Goal: Browse casually: Explore the website without a specific task or goal

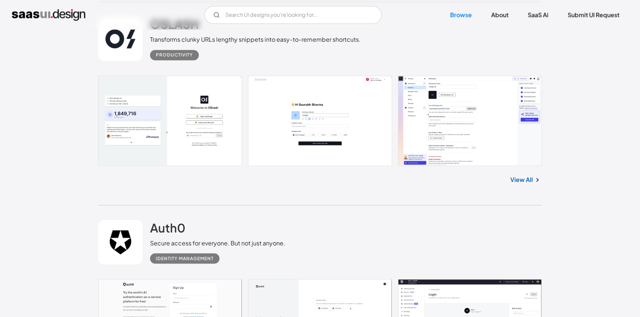
scroll to position [5172, 0]
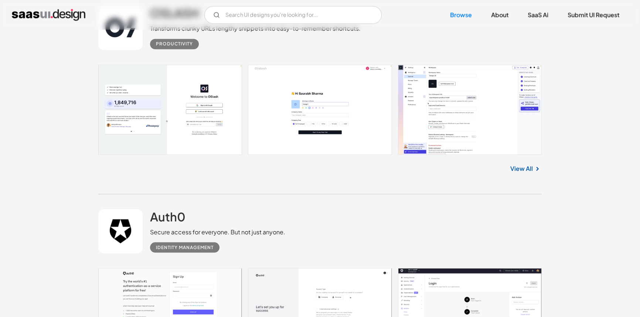
drag, startPoint x: 340, startPoint y: 0, endPoint x: 539, endPoint y: 243, distance: 314.5
click at [539, 243] on div "Auth0 Secure access for everyone. But not just anyone. Identity Management" at bounding box center [319, 231] width 443 height 74
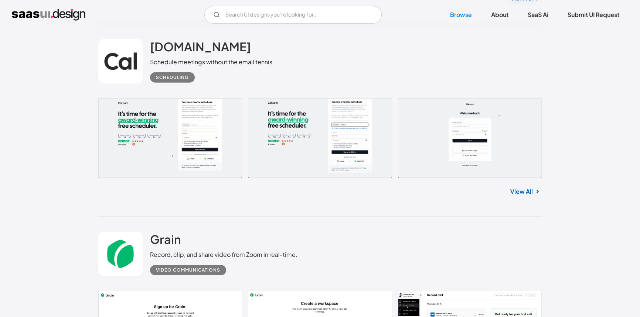
scroll to position [6448, 0]
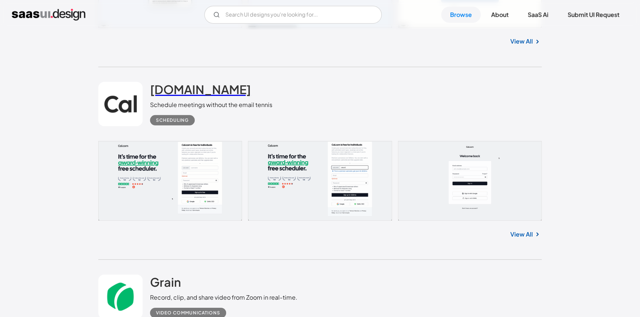
click at [157, 88] on h2 "[DOMAIN_NAME]" at bounding box center [200, 89] width 101 height 15
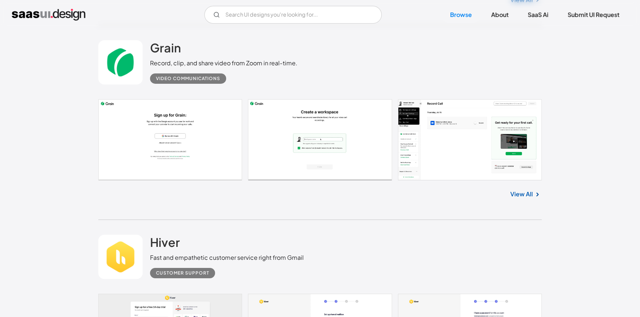
scroll to position [6683, 0]
click at [157, 51] on h2 "Grain" at bounding box center [165, 47] width 31 height 15
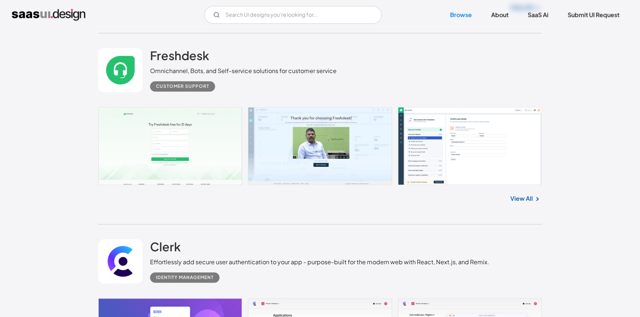
scroll to position [8027, 0]
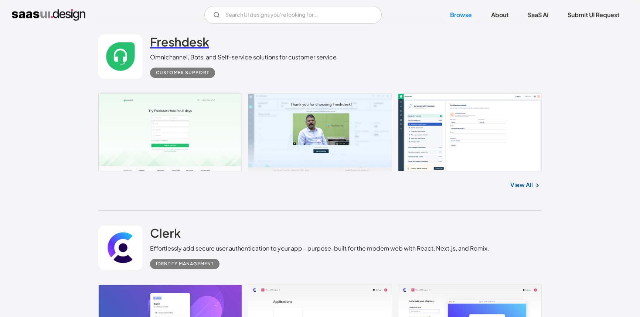
click at [182, 45] on h2 "Freshdesk" at bounding box center [179, 41] width 59 height 15
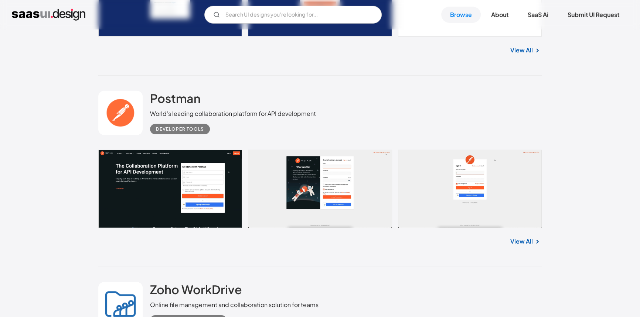
scroll to position [9975, 0]
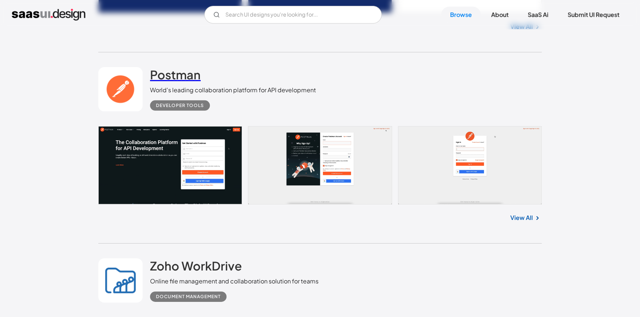
click at [192, 77] on h2 "Postman" at bounding box center [175, 74] width 51 height 15
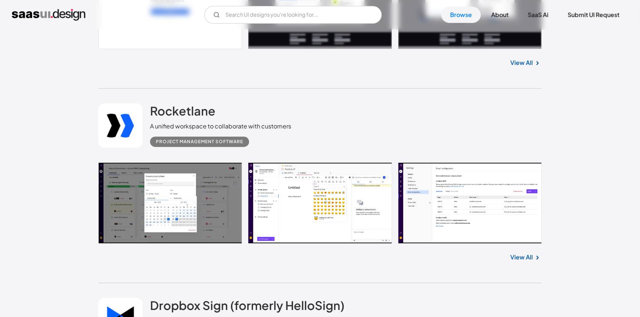
scroll to position [10915, 0]
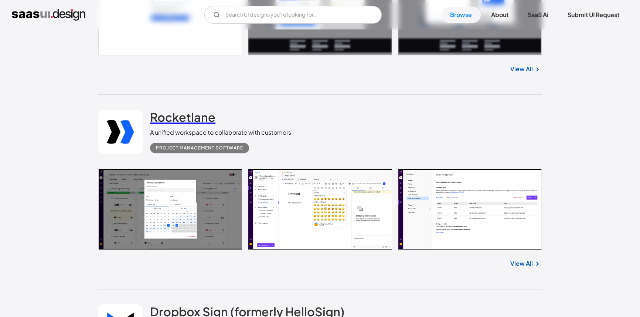
click at [170, 125] on link "Rocketlane" at bounding box center [182, 119] width 65 height 18
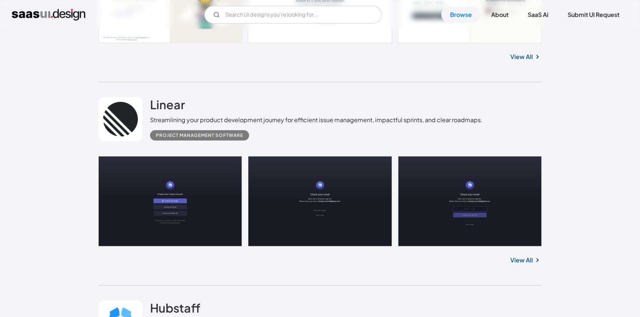
scroll to position [13636, 0]
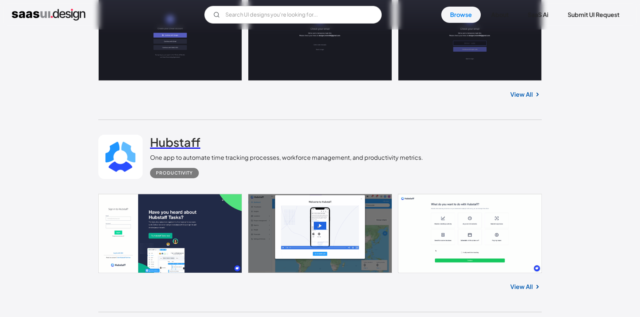
click at [183, 146] on h2 "Hubstaff" at bounding box center [175, 142] width 50 height 15
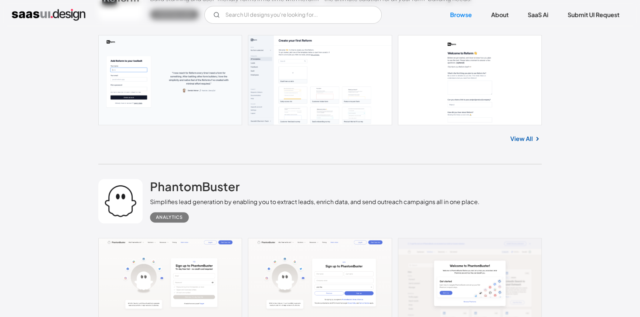
scroll to position [11352, 0]
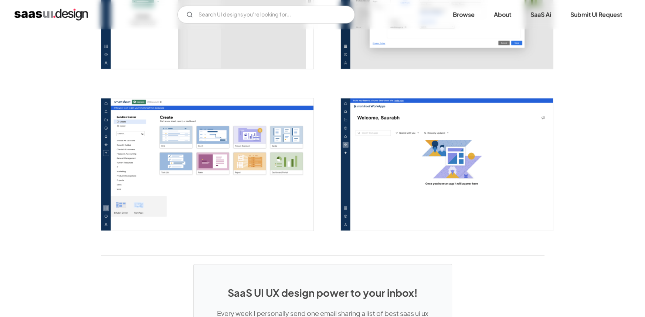
scroll to position [1847, 0]
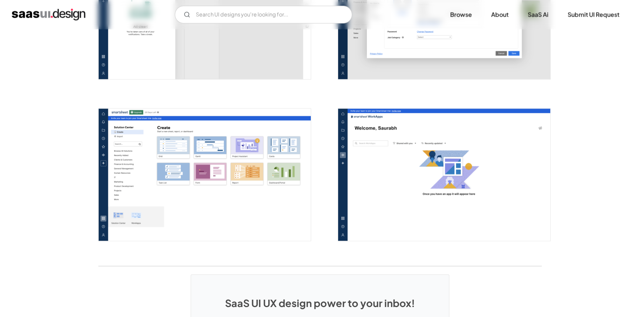
click at [239, 154] on img "open lightbox" at bounding box center [205, 175] width 212 height 133
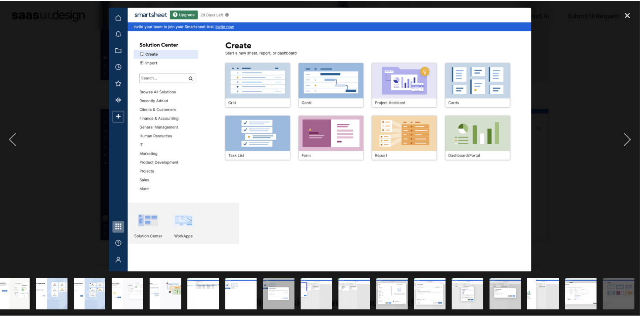
scroll to position [0, 275]
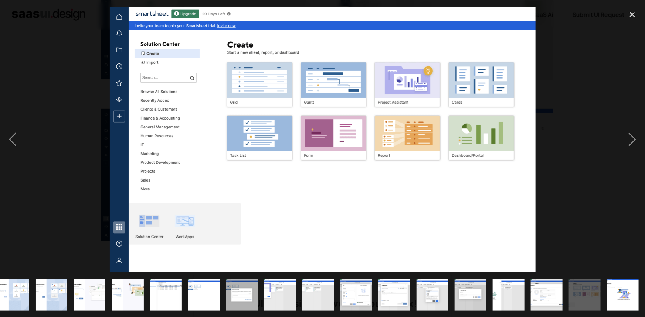
click at [192, 302] on img "show item 13 of 24" at bounding box center [203, 295] width 51 height 32
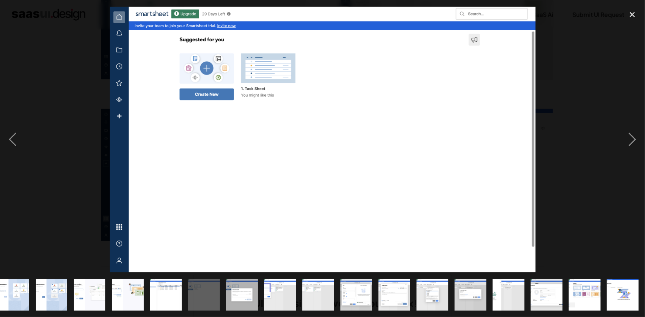
click at [157, 288] on img "show item 12 of 24" at bounding box center [165, 295] width 51 height 32
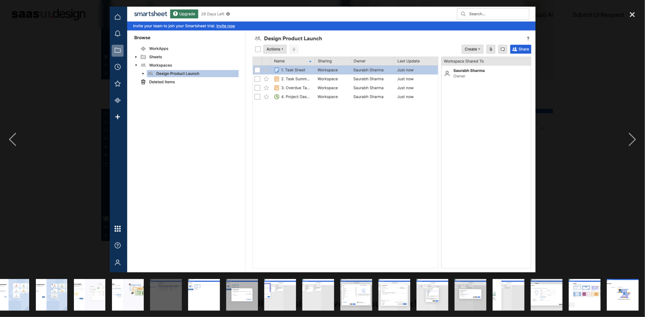
click at [300, 285] on div "show item 16 of 24" at bounding box center [318, 295] width 38 height 44
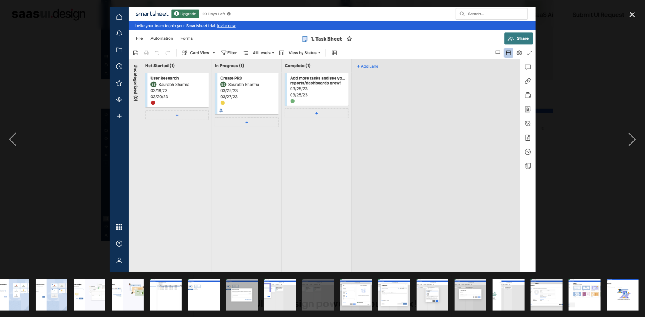
click at [270, 287] on img "show item 15 of 24" at bounding box center [280, 295] width 51 height 32
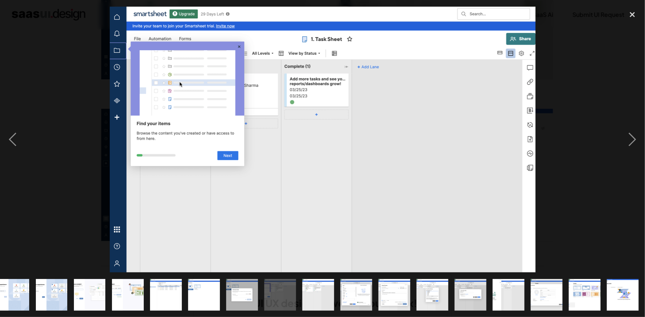
drag, startPoint x: 245, startPoint y: 288, endPoint x: 223, endPoint y: 286, distance: 22.2
click at [245, 288] on img "show item 14 of 24" at bounding box center [241, 295] width 51 height 32
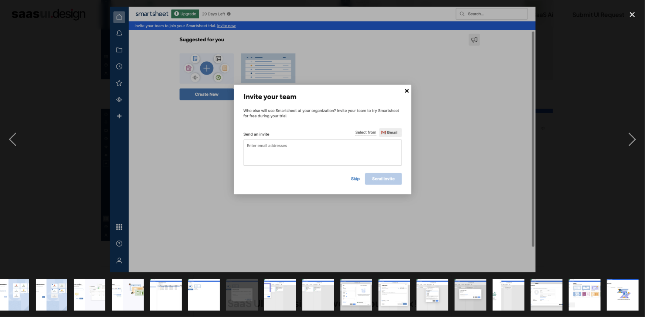
drag, startPoint x: 197, startPoint y: 289, endPoint x: 186, endPoint y: 290, distance: 11.1
click at [197, 289] on img "show item 13 of 24" at bounding box center [203, 295] width 51 height 32
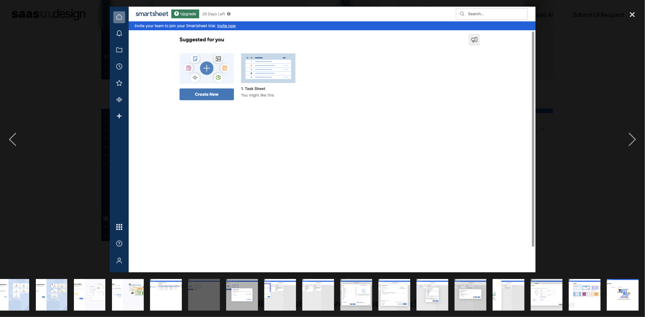
drag, startPoint x: 145, startPoint y: 291, endPoint x: 122, endPoint y: 286, distance: 23.8
click at [145, 291] on div "show item 11 of 24" at bounding box center [128, 295] width 38 height 44
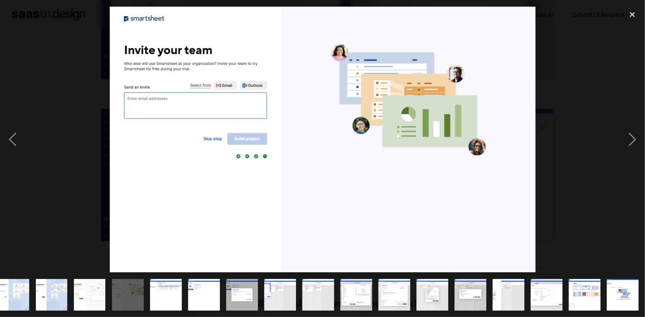
click at [59, 289] on img "show item 9 of 24" at bounding box center [51, 295] width 51 height 32
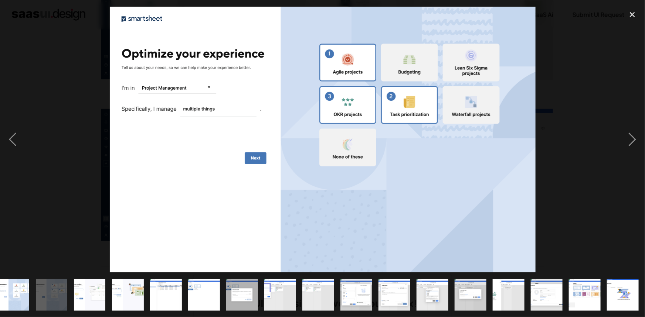
click at [600, 293] on div "show item 23 of 24" at bounding box center [585, 295] width 38 height 44
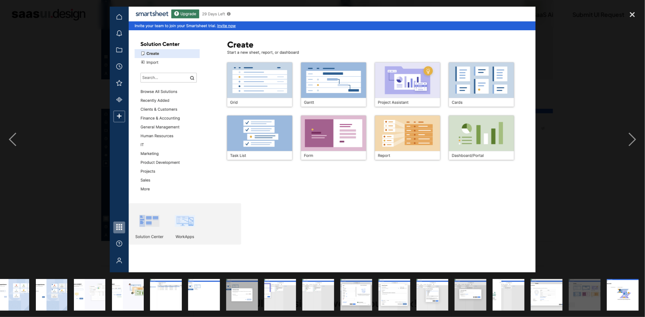
click at [617, 285] on img "show item 24 of 24" at bounding box center [622, 295] width 51 height 32
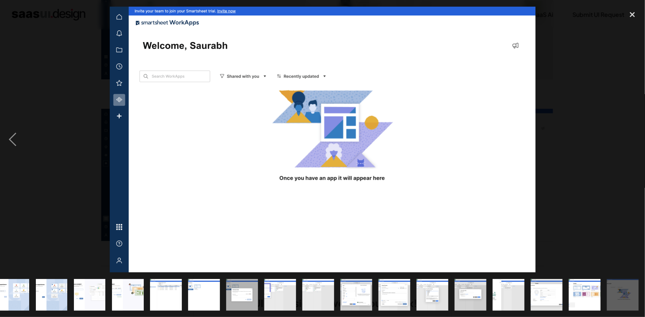
click at [566, 284] on div "show item 23 of 24" at bounding box center [585, 295] width 38 height 44
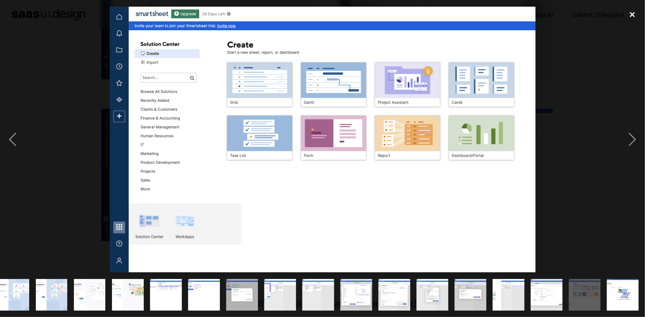
click at [636, 11] on div "close lightbox" at bounding box center [632, 14] width 25 height 16
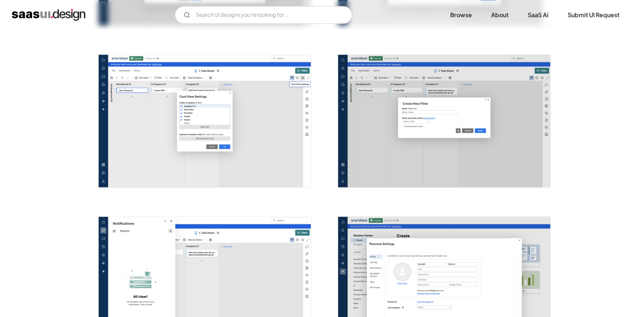
scroll to position [1578, 0]
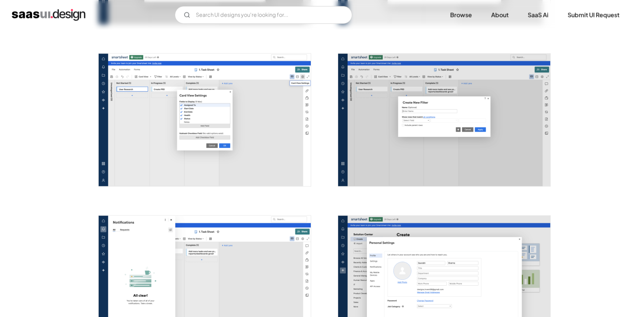
click at [488, 105] on img "open lightbox" at bounding box center [444, 120] width 212 height 133
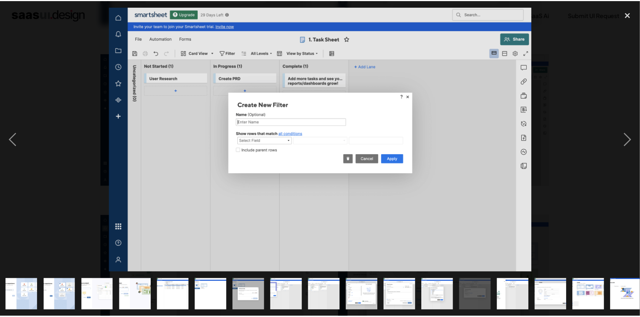
scroll to position [0, 275]
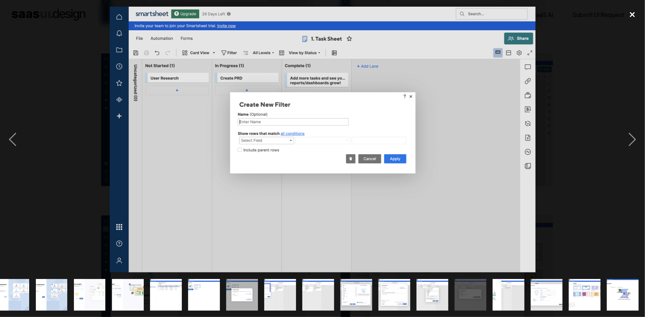
click at [640, 15] on div "close lightbox" at bounding box center [632, 14] width 25 height 16
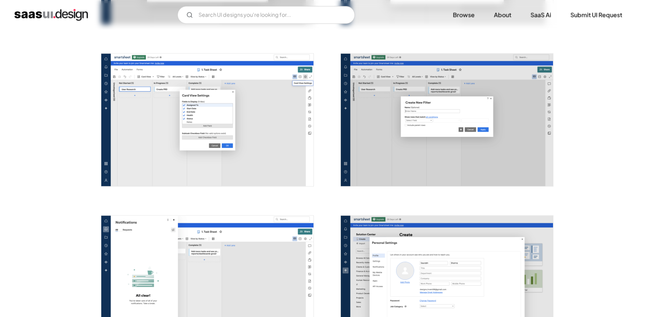
scroll to position [0, 0]
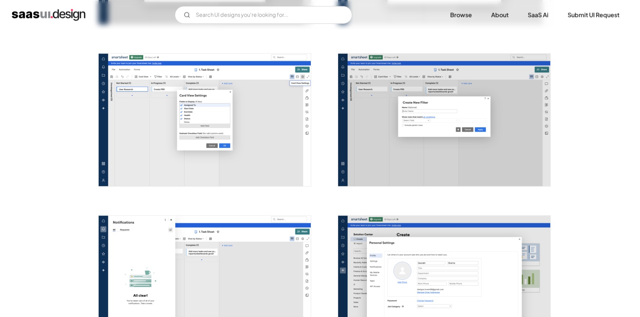
click at [299, 240] on img "open lightbox" at bounding box center [205, 282] width 212 height 133
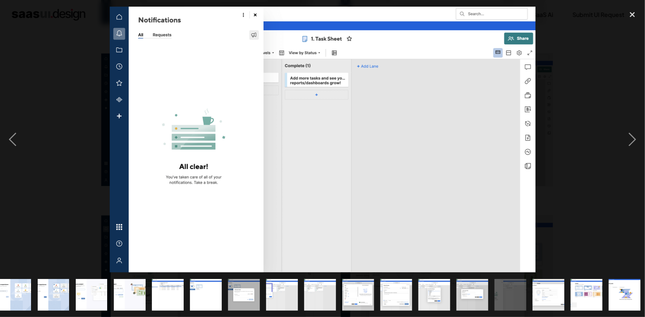
scroll to position [0, 275]
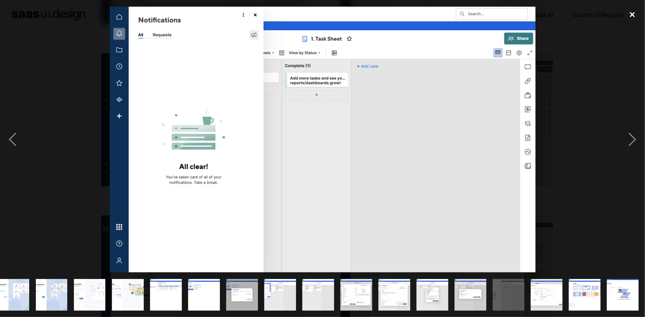
click at [632, 14] on div "close lightbox" at bounding box center [632, 14] width 25 height 16
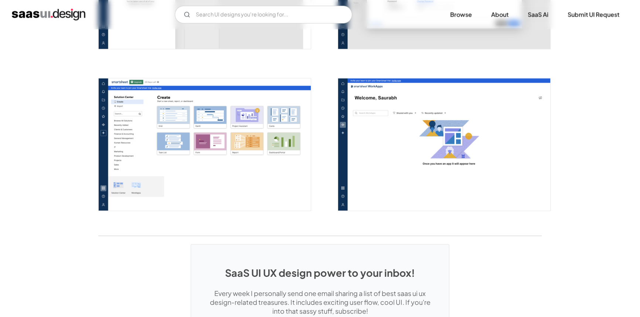
scroll to position [1877, 0]
click at [235, 161] on img "open lightbox" at bounding box center [205, 145] width 212 height 133
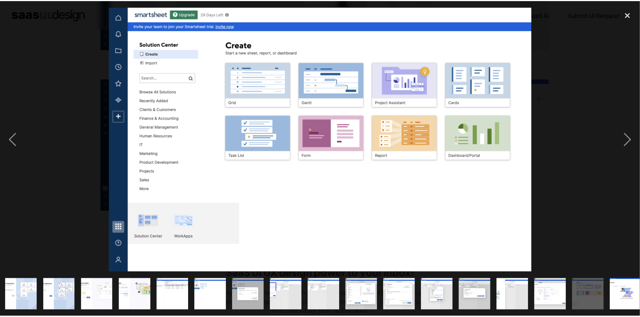
scroll to position [0, 275]
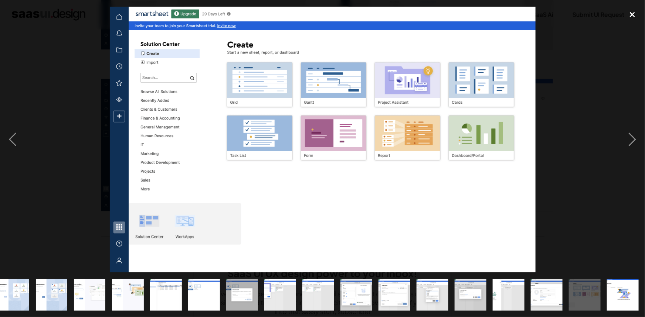
click at [637, 13] on div "close lightbox" at bounding box center [632, 14] width 25 height 16
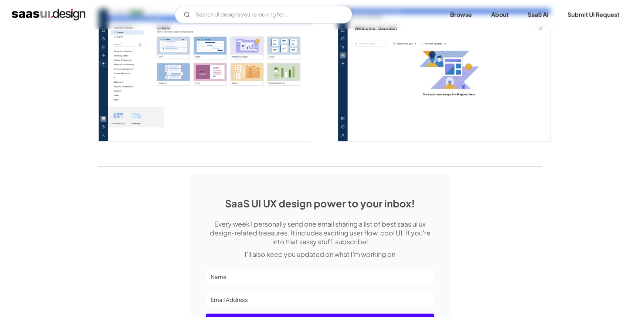
scroll to position [2038, 0]
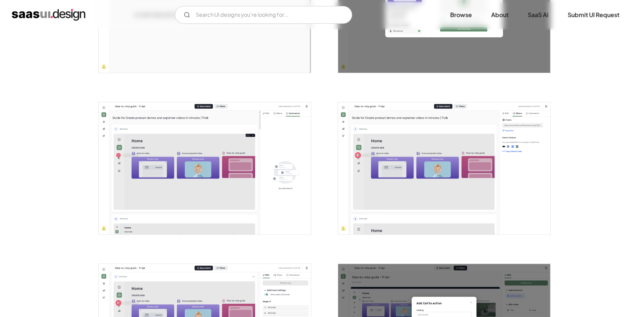
scroll to position [739, 0]
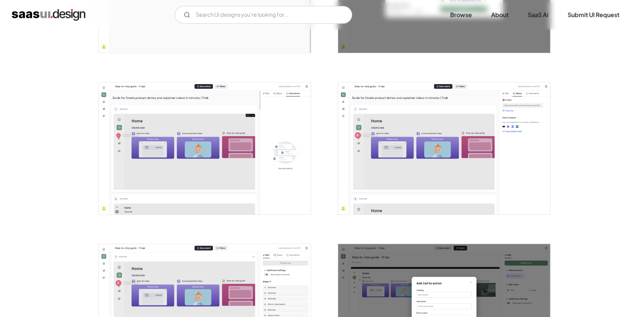
click at [373, 155] on img "open lightbox" at bounding box center [444, 148] width 212 height 133
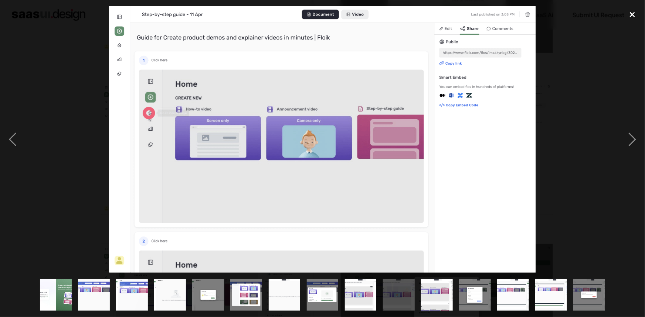
click at [634, 11] on div "close lightbox" at bounding box center [632, 14] width 25 height 16
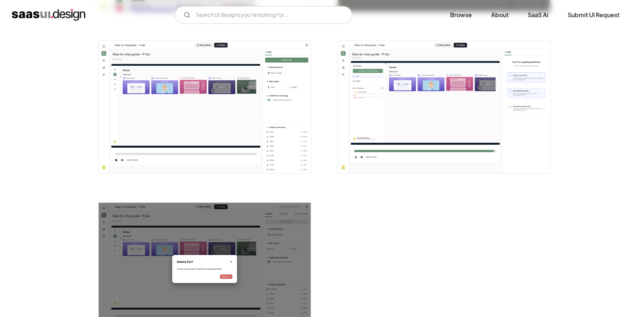
scroll to position [1121, 0]
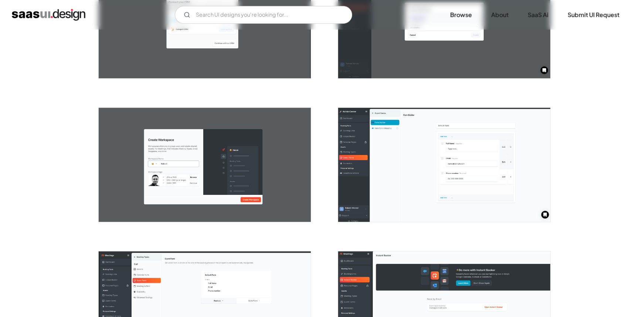
scroll to position [504, 0]
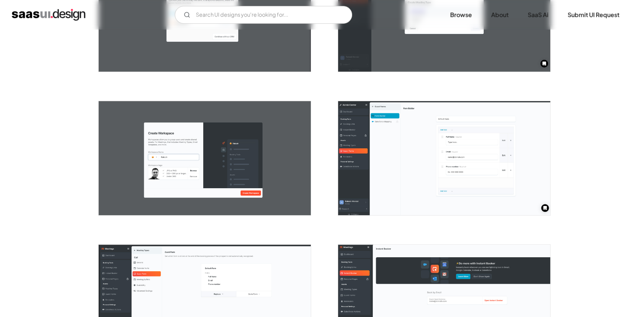
click at [436, 149] on img "open lightbox" at bounding box center [444, 158] width 212 height 114
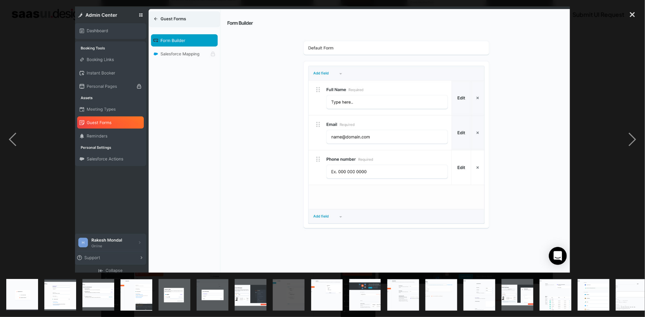
click at [245, 287] on img "show item 7 of 23" at bounding box center [250, 295] width 59 height 32
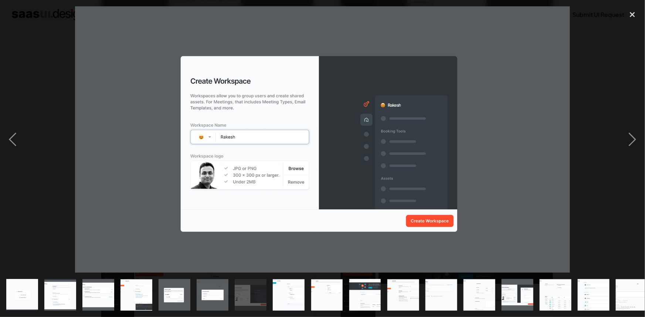
click at [299, 284] on img "show item 8 of 23" at bounding box center [288, 295] width 59 height 32
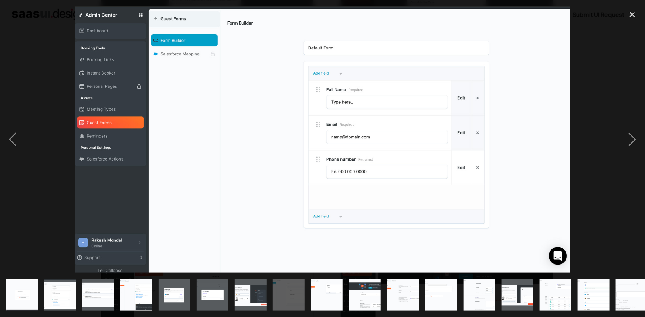
click at [367, 290] on img "show item 10 of 23" at bounding box center [364, 295] width 59 height 32
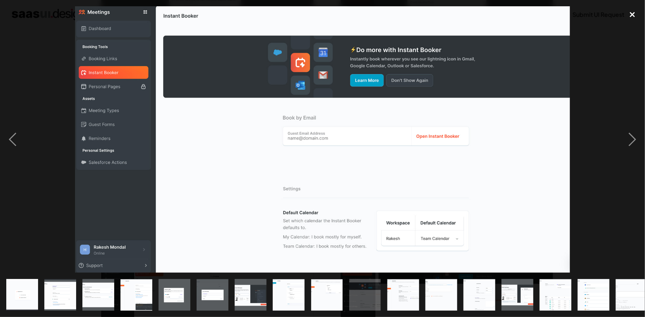
click at [632, 12] on div "close lightbox" at bounding box center [632, 14] width 25 height 16
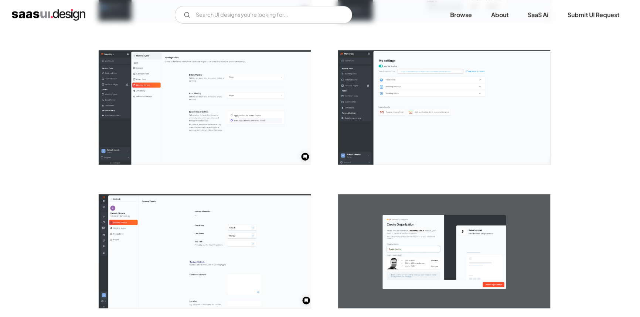
scroll to position [873, 0]
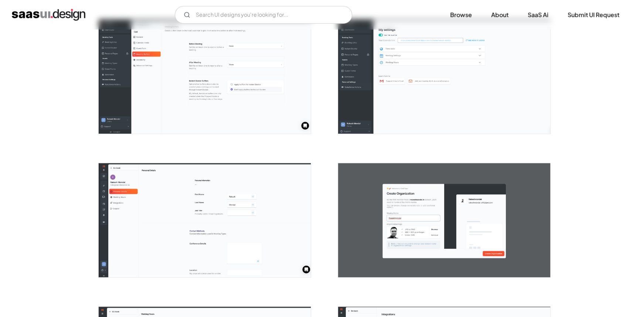
click at [421, 109] on img "open lightbox" at bounding box center [444, 76] width 212 height 114
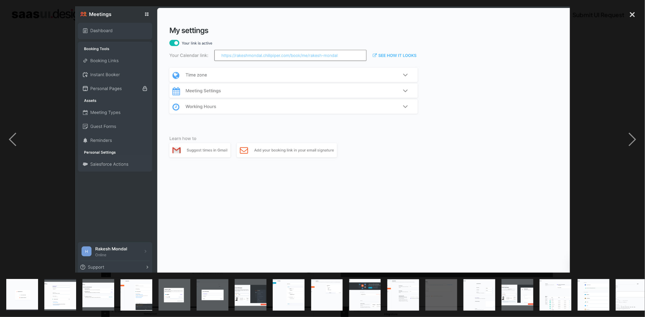
click at [283, 291] on img "show item 8 of 23" at bounding box center [288, 295] width 59 height 32
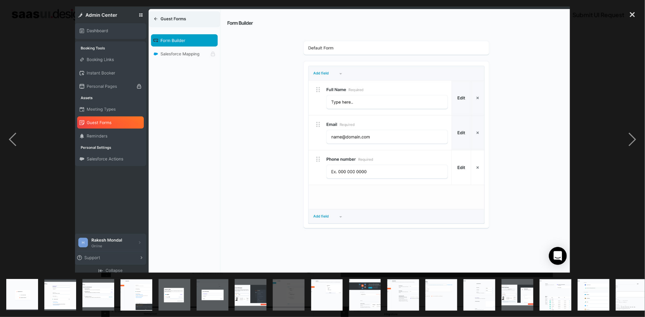
click at [218, 285] on img "show item 6 of 23" at bounding box center [212, 295] width 59 height 32
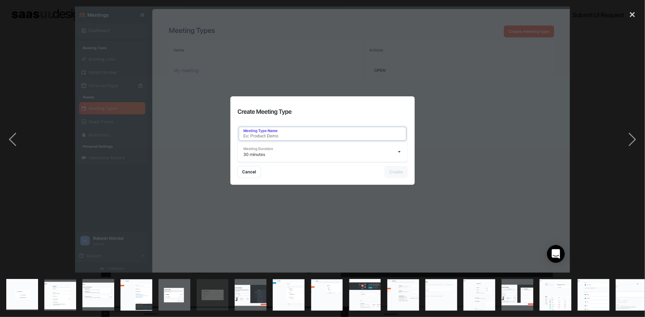
click at [143, 281] on img "show item 4 of 23" at bounding box center [136, 295] width 59 height 32
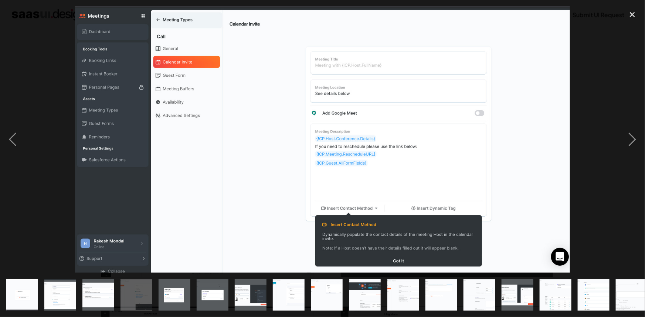
click at [83, 279] on img "show item 3 of 23" at bounding box center [98, 295] width 59 height 32
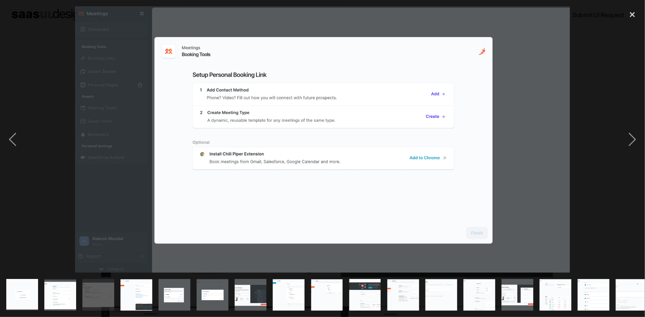
click at [35, 279] on img "show item 1 of 23" at bounding box center [22, 295] width 59 height 32
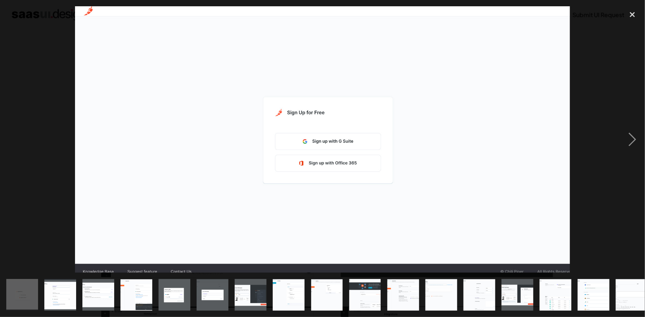
click at [198, 279] on img "show item 6 of 23" at bounding box center [212, 295] width 59 height 32
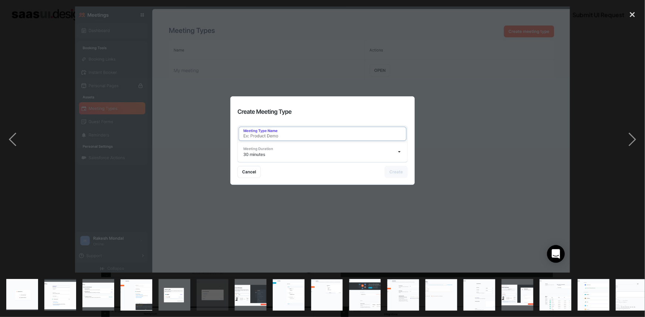
click at [383, 296] on div "show item 10 of 23" at bounding box center [365, 295] width 38 height 44
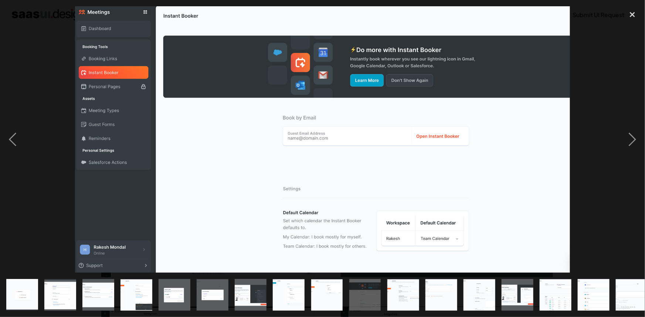
click at [482, 296] on img "show item 13 of 23" at bounding box center [479, 295] width 59 height 32
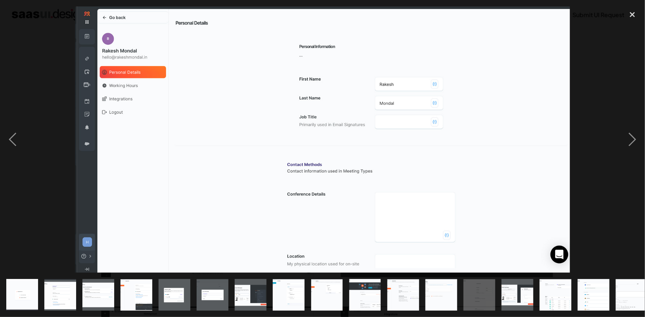
click at [517, 296] on img "show item 14 of 23" at bounding box center [517, 295] width 59 height 32
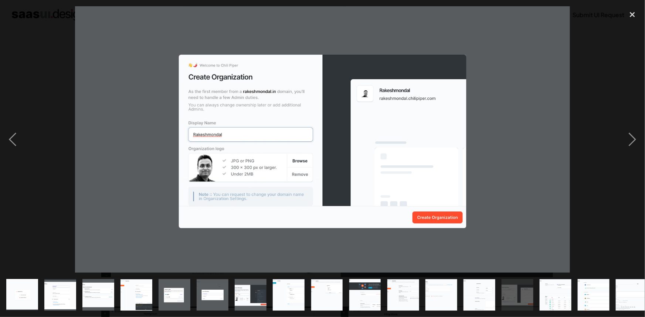
click at [478, 291] on img "show item 13 of 23" at bounding box center [479, 295] width 59 height 32
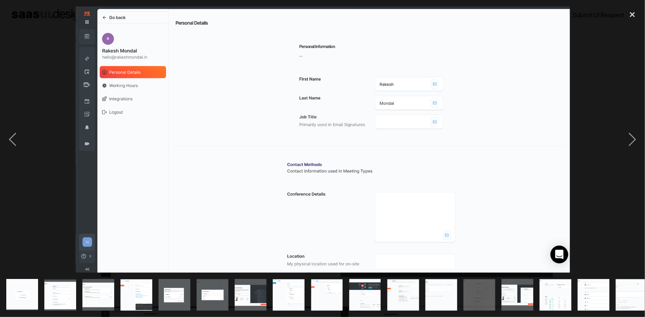
click at [440, 289] on img "show item 12 of 23" at bounding box center [441, 295] width 59 height 32
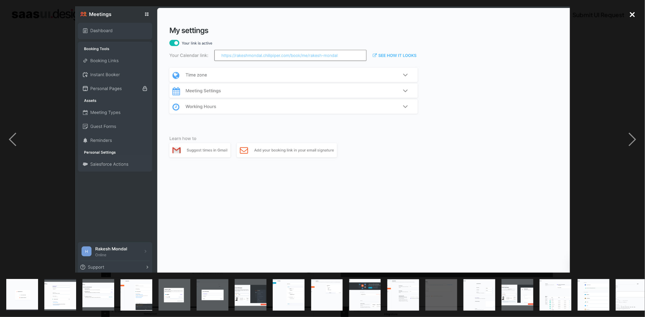
click at [631, 16] on div "close lightbox" at bounding box center [632, 14] width 25 height 16
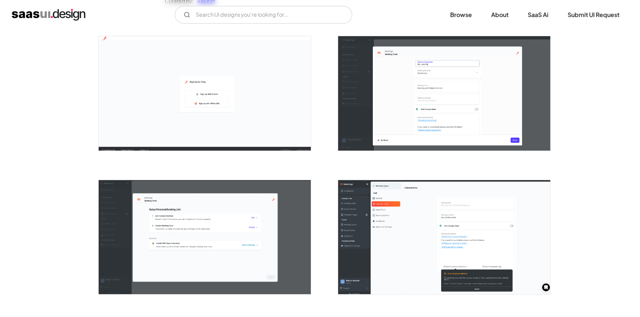
scroll to position [134, 0]
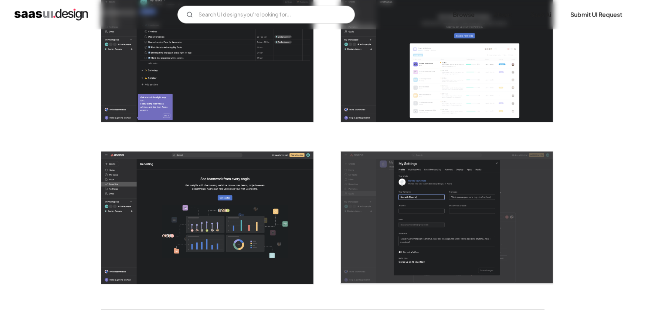
scroll to position [1914, 0]
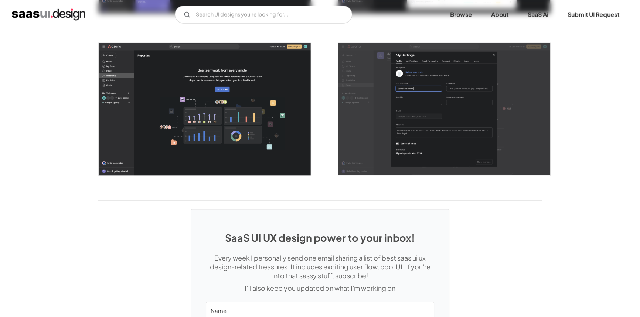
click at [150, 104] on img "open lightbox" at bounding box center [205, 109] width 212 height 133
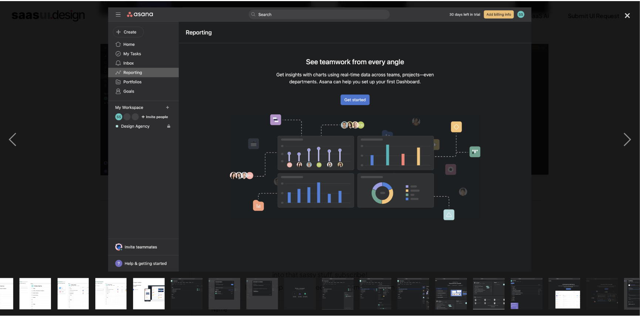
scroll to position [0, 275]
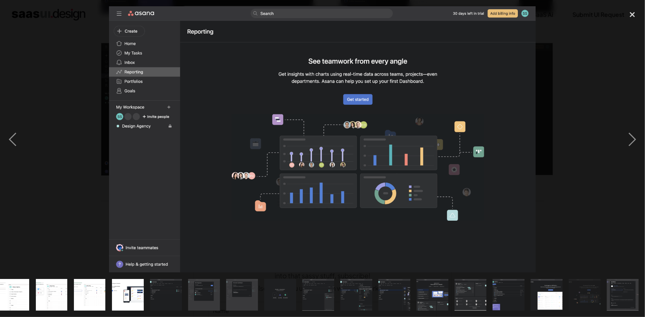
click at [336, 289] on div "show item 16 of 24" at bounding box center [318, 295] width 38 height 44
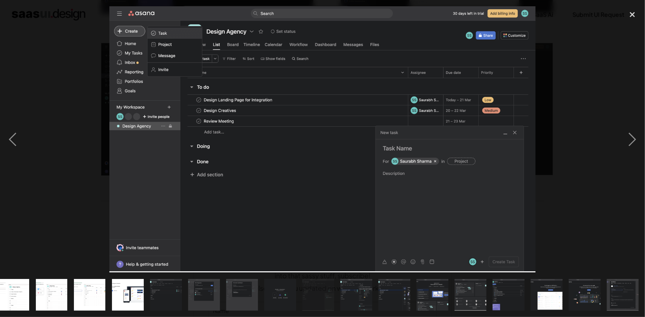
drag, startPoint x: 426, startPoint y: 291, endPoint x: 447, endPoint y: 288, distance: 20.9
click at [428, 291] on img "show item 19 of 24" at bounding box center [432, 295] width 51 height 32
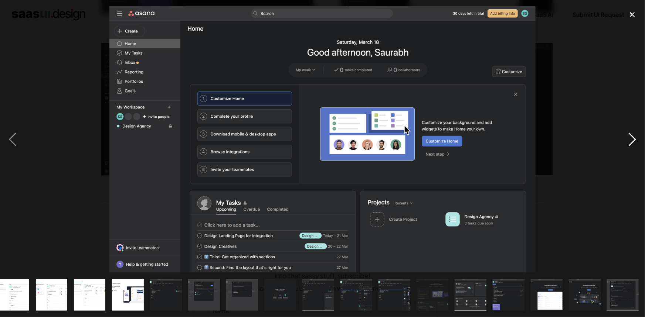
click at [619, 190] on div at bounding box center [322, 139] width 645 height 267
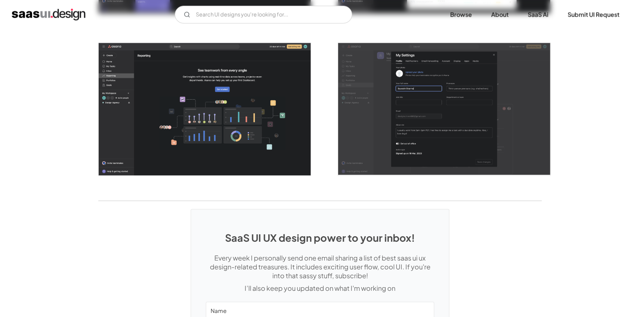
scroll to position [0, 0]
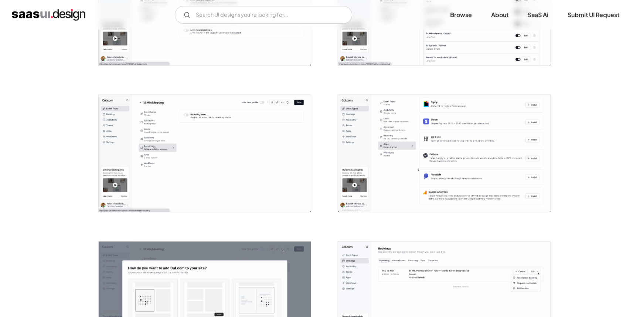
scroll to position [672, 0]
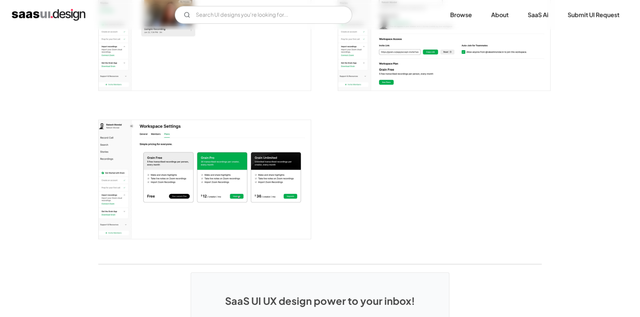
scroll to position [974, 0]
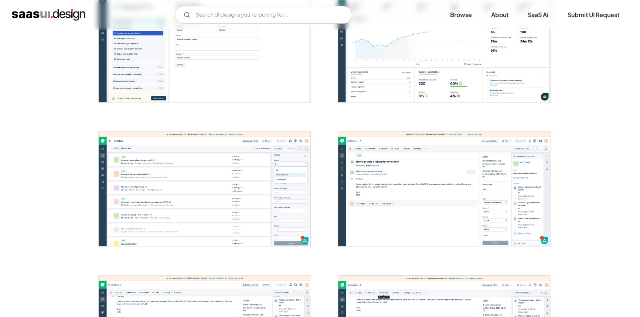
scroll to position [336, 0]
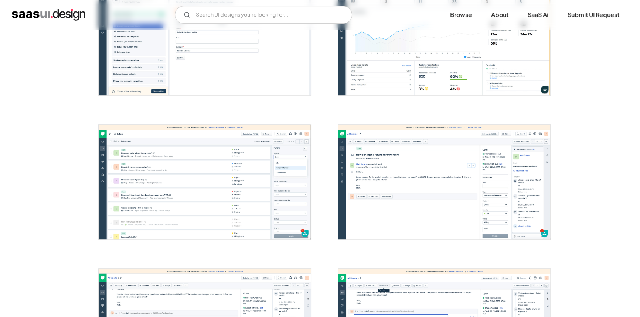
click at [247, 167] on img "open lightbox" at bounding box center [205, 182] width 212 height 114
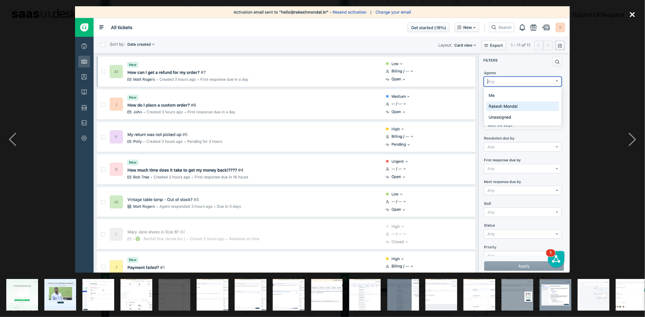
click at [632, 14] on div "close lightbox" at bounding box center [632, 14] width 25 height 16
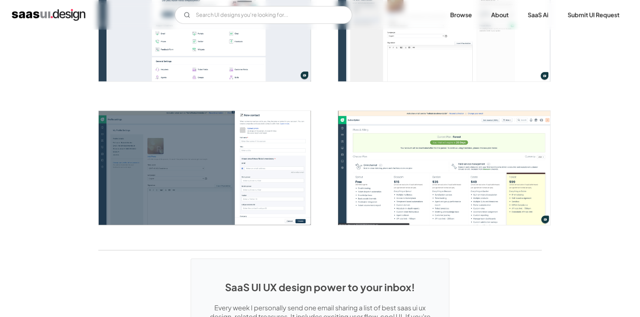
scroll to position [1646, 0]
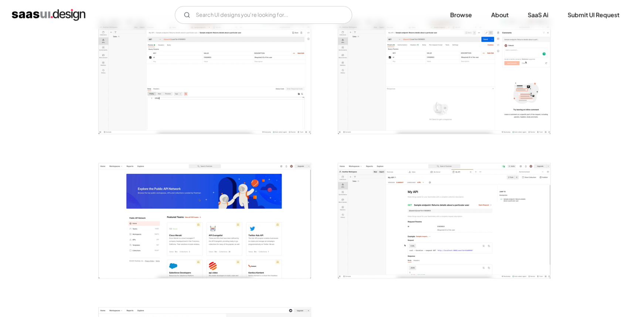
scroll to position [1746, 0]
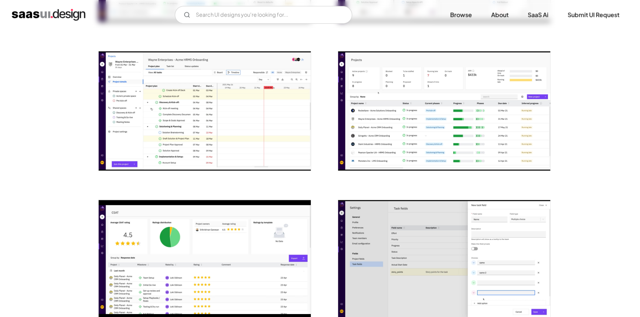
scroll to position [907, 0]
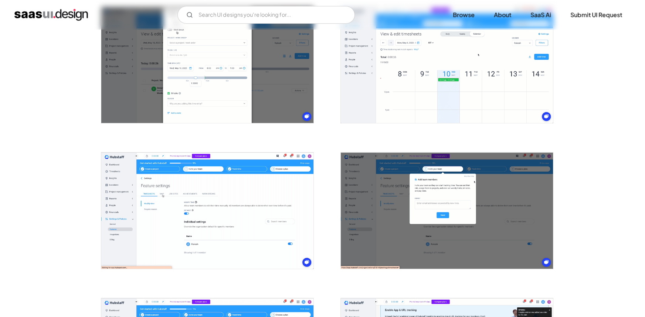
scroll to position [1209, 0]
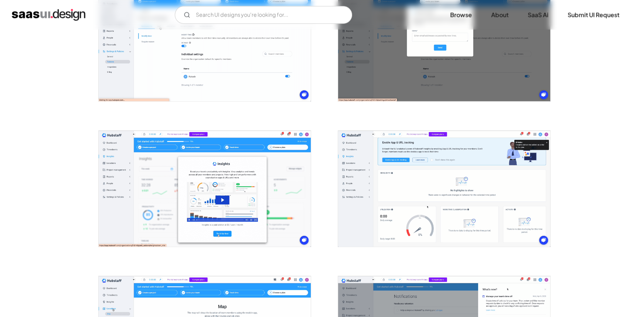
click at [385, 164] on img "open lightbox" at bounding box center [444, 189] width 212 height 116
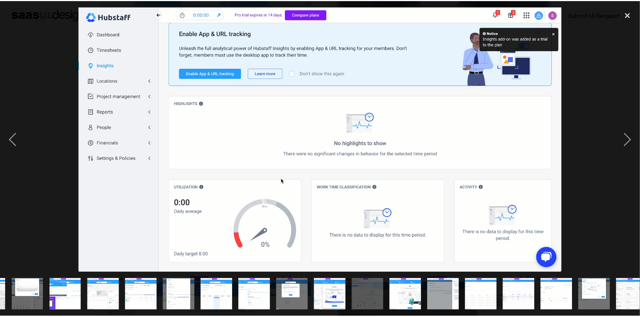
scroll to position [0, 313]
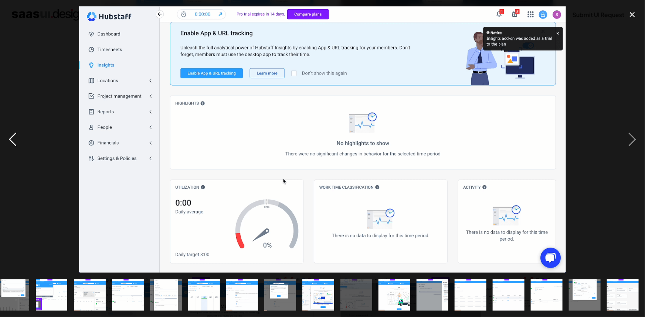
click at [15, 163] on div "previous image" at bounding box center [12, 139] width 25 height 267
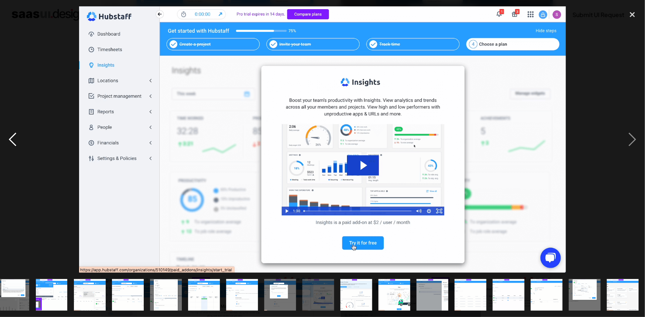
click at [14, 148] on div "previous image" at bounding box center [12, 139] width 25 height 267
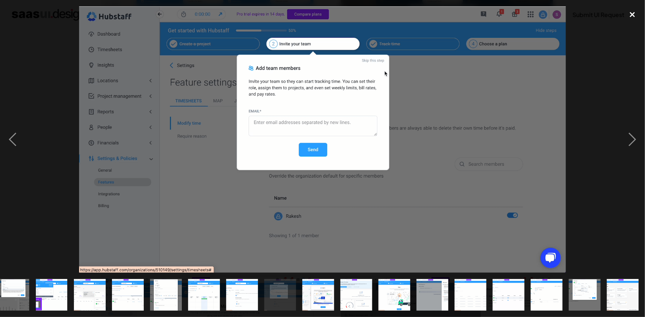
click at [635, 12] on div "close lightbox" at bounding box center [632, 14] width 25 height 16
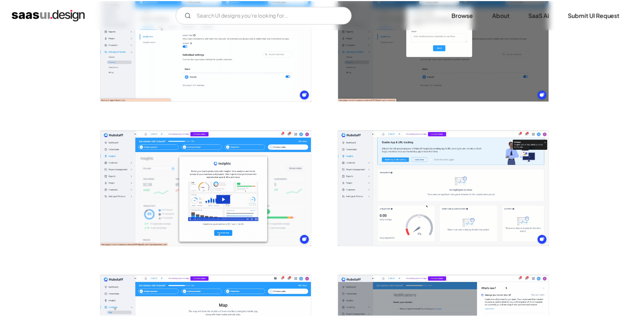
scroll to position [0, 0]
